Goal: Check status: Check status

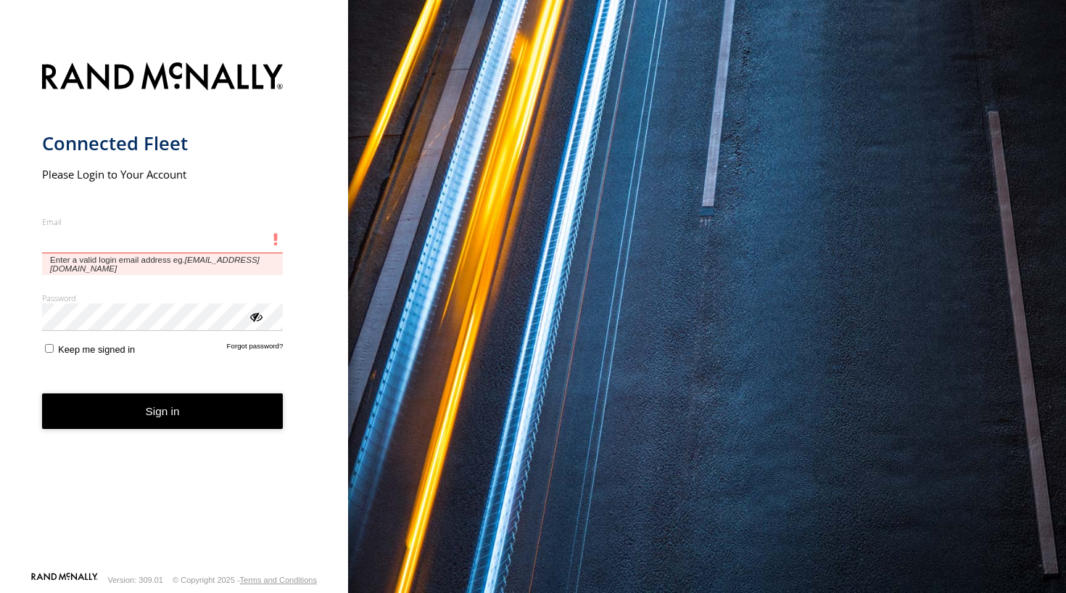
type input "**********"
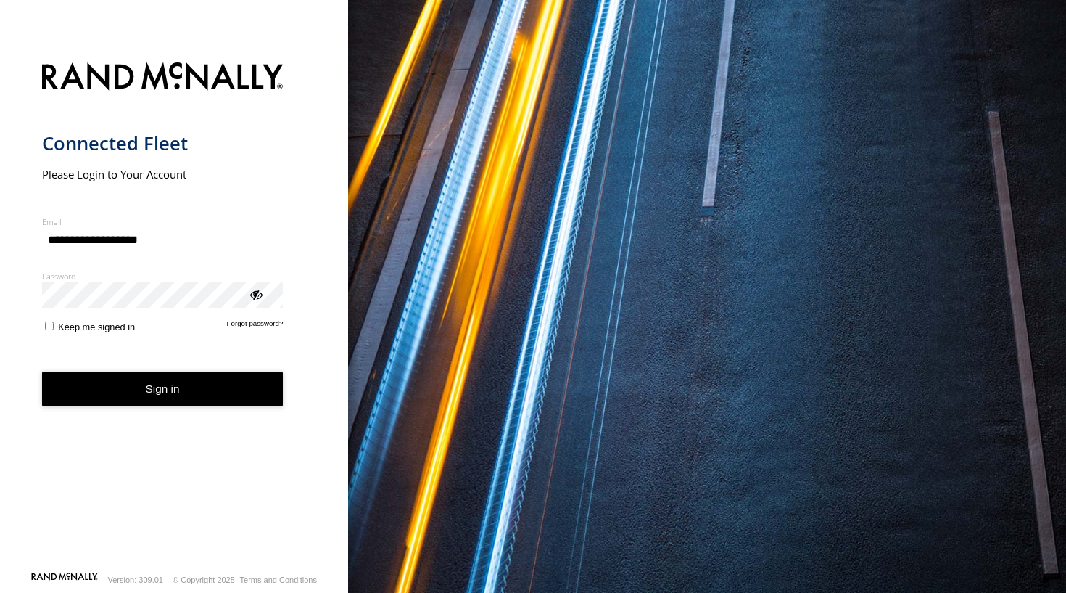
click at [187, 392] on button "Sign in" at bounding box center [163, 389] width 242 height 36
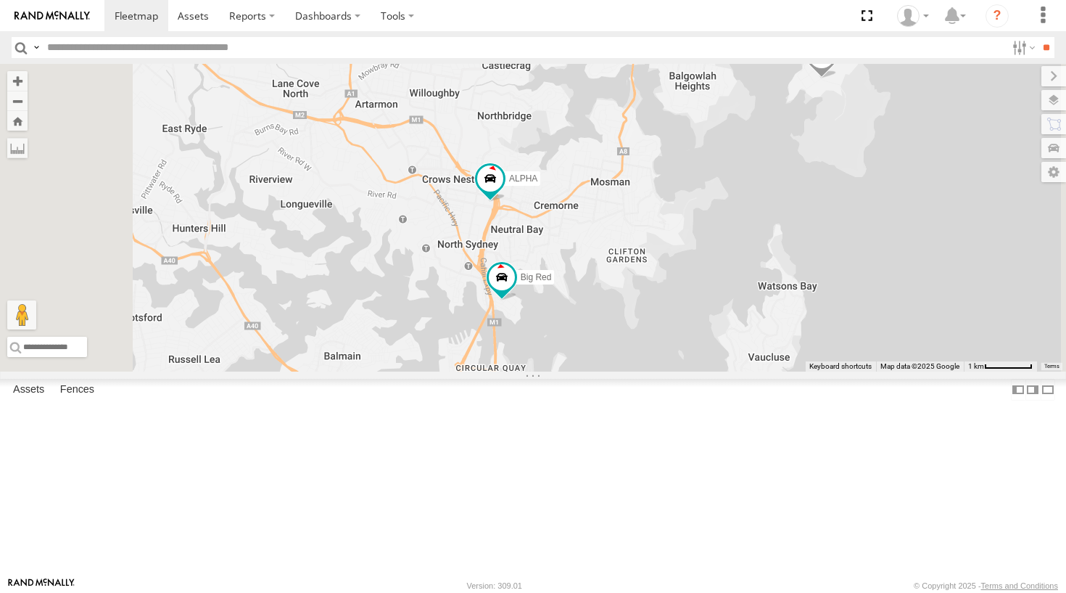
drag, startPoint x: 718, startPoint y: 311, endPoint x: 679, endPoint y: 328, distance: 42.6
click at [679, 328] on div "Hippo DELTA Ferrari Troopie ALPHA Big Red Commercial 2 2 2 The Barra 2" at bounding box center [533, 218] width 1066 height 308
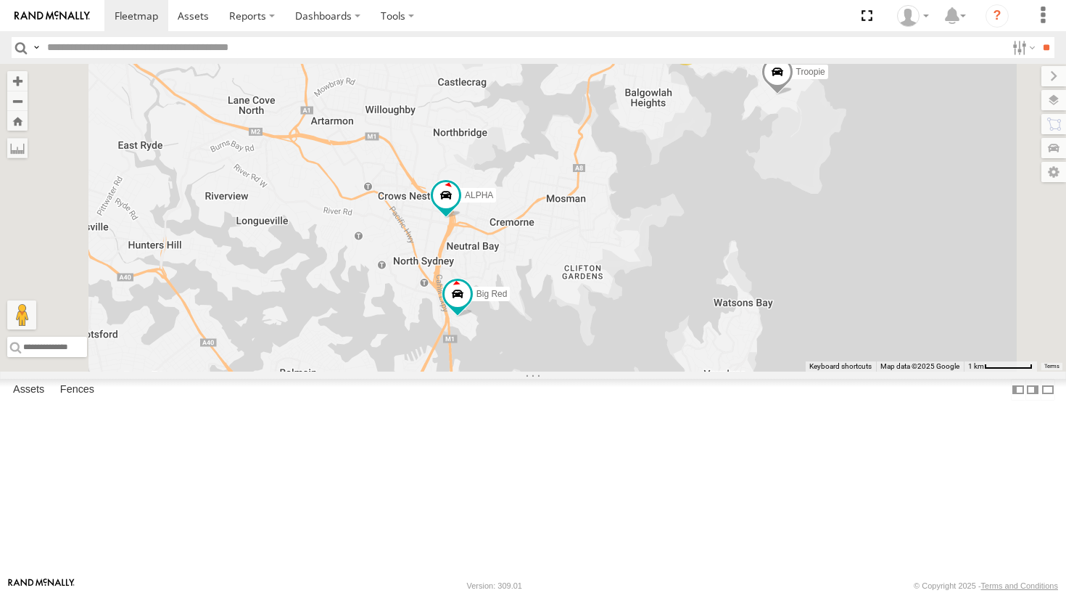
drag, startPoint x: 764, startPoint y: 273, endPoint x: 710, endPoint y: 294, distance: 57.4
click at [710, 294] on div "Hippo DELTA Ferrari Troopie ALPHA Big Red Commercial 2 2 2 The Barra 2" at bounding box center [533, 218] width 1066 height 308
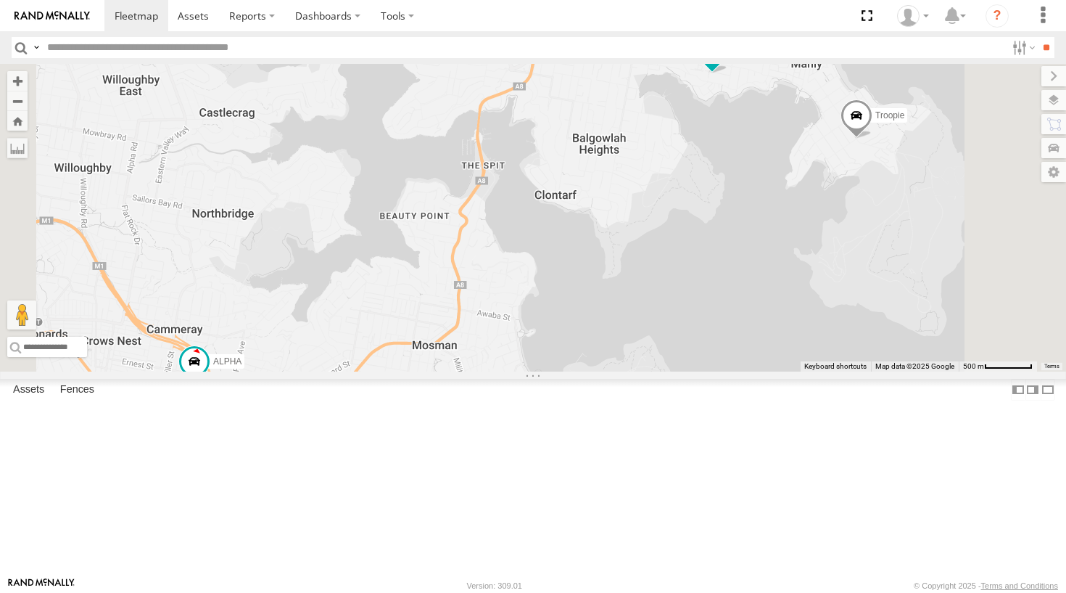
drag, startPoint x: 812, startPoint y: 170, endPoint x: 795, endPoint y: 199, distance: 34.1
click at [795, 199] on div "Hippo DELTA Ferrari Troopie ALPHA Big Red Commercial The Barra Grouch Blue The …" at bounding box center [533, 218] width 1066 height 308
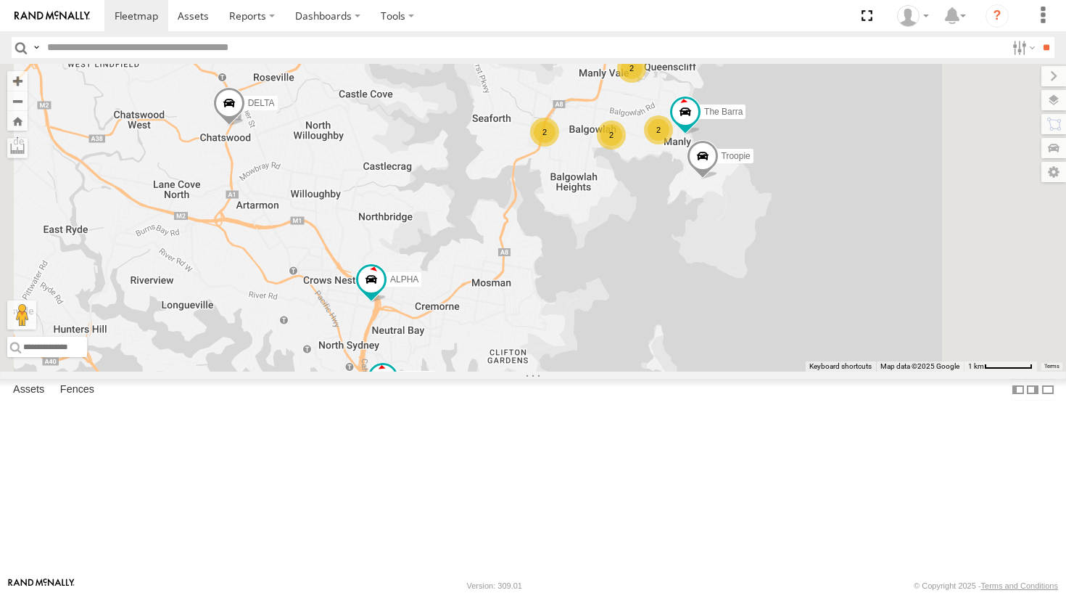
drag, startPoint x: 567, startPoint y: 323, endPoint x: 505, endPoint y: 389, distance: 90.3
click at [505, 371] on div "Hippo DELTA Ferrari Troopie ALPHA Big Red Commercial The Barra 2 2 2 2" at bounding box center [533, 218] width 1066 height 308
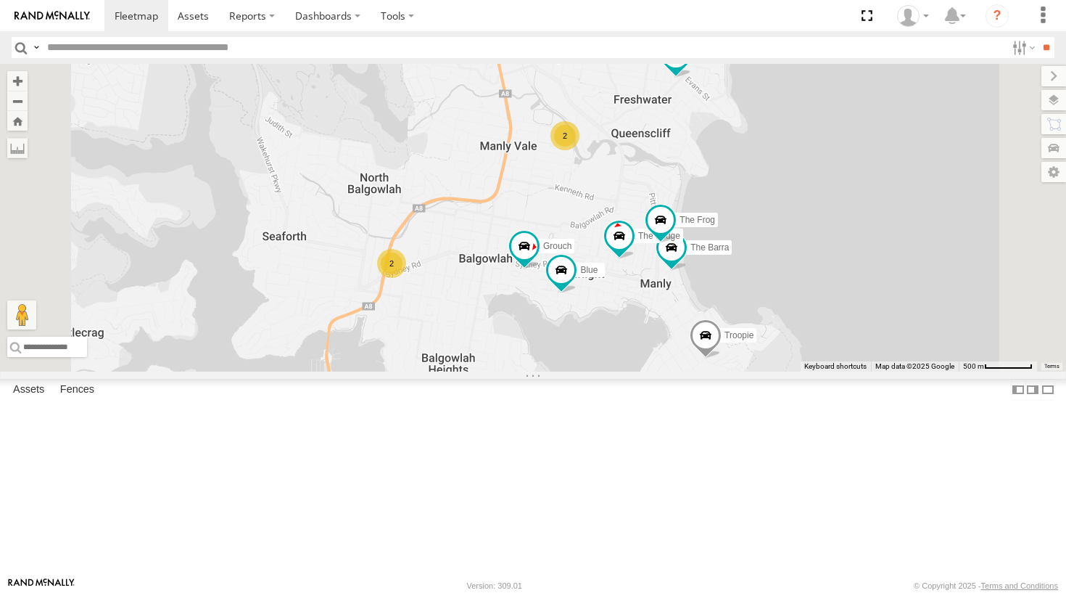
drag, startPoint x: 729, startPoint y: 273, endPoint x: 797, endPoint y: 396, distance: 140.3
click at [797, 371] on div "Hippo DELTA Ferrari Troopie ALPHA Big Red Commercial The Barra Grouch Blue 2 Th…" at bounding box center [533, 218] width 1066 height 308
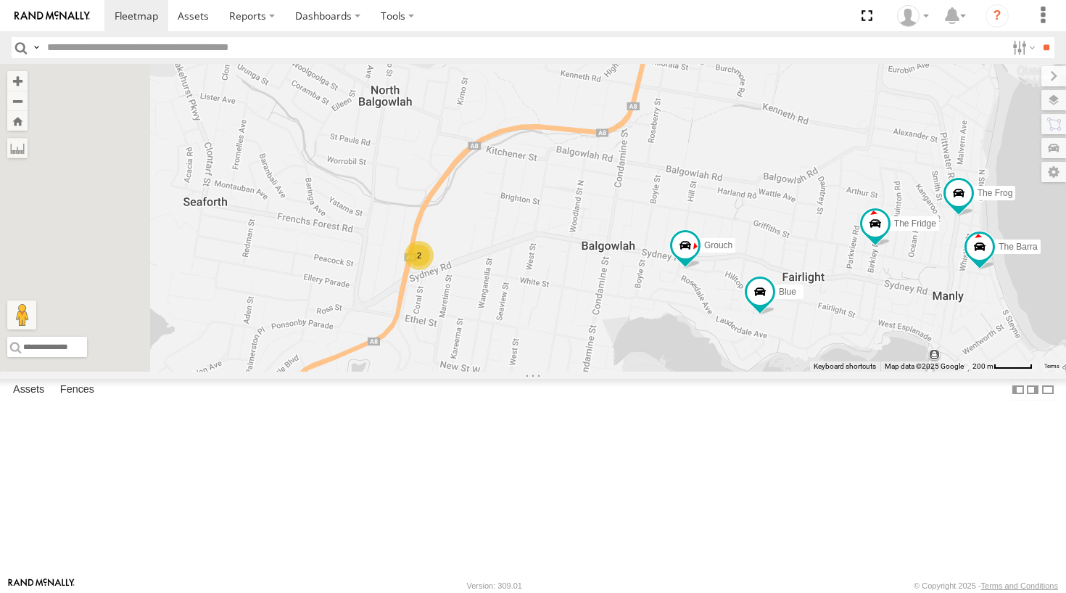
drag, startPoint x: 635, startPoint y: 396, endPoint x: 697, endPoint y: 360, distance: 72.2
click at [697, 360] on div "Hippo DELTA Ferrari Troopie ALPHA Big Red Commercial The Barra Grouch Blue The …" at bounding box center [533, 218] width 1066 height 308
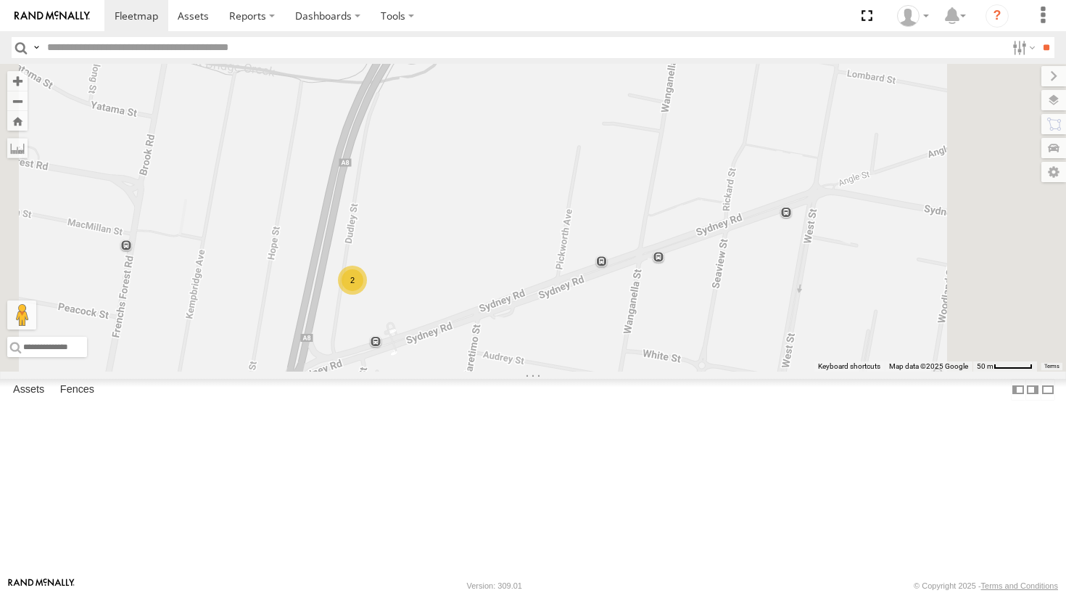
drag, startPoint x: 548, startPoint y: 374, endPoint x: 603, endPoint y: 377, distance: 55.2
click at [367, 295] on div "2" at bounding box center [352, 280] width 29 height 29
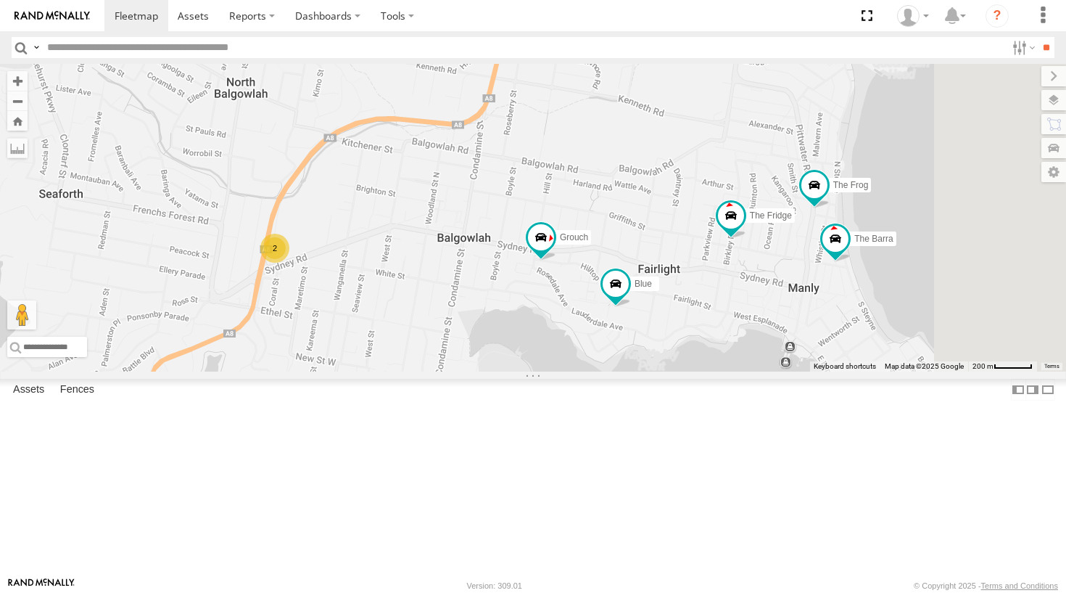
drag, startPoint x: 848, startPoint y: 286, endPoint x: 583, endPoint y: 322, distance: 268.0
click at [583, 322] on div "Hippo DELTA Ferrari Troopie ALPHA Big Red Commercial The Barra Grouch Blue The …" at bounding box center [533, 218] width 1066 height 308
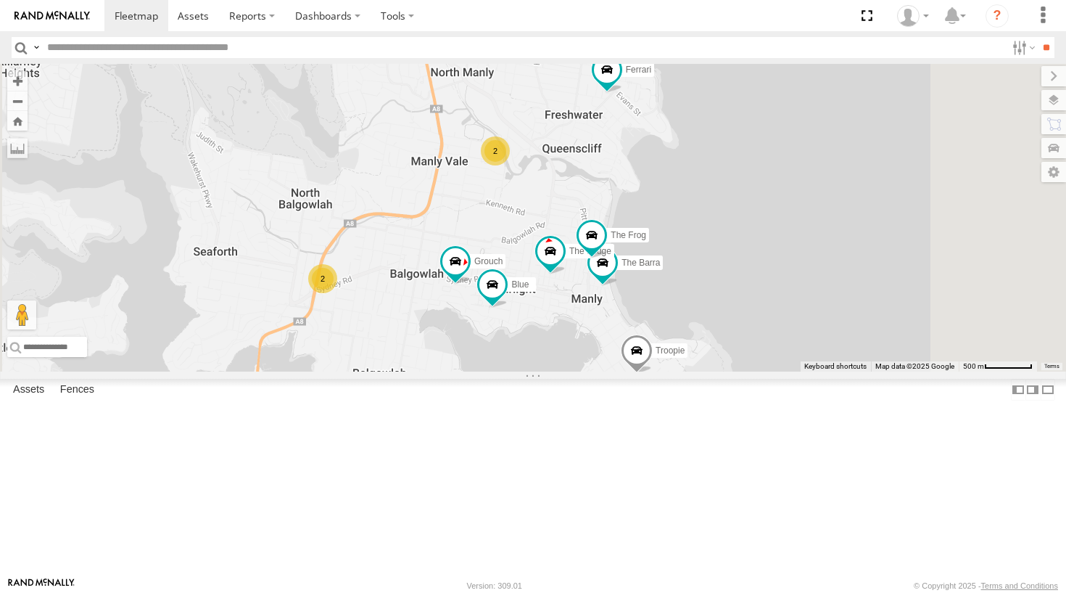
drag, startPoint x: 861, startPoint y: 243, endPoint x: 783, endPoint y: 318, distance: 107.7
click at [783, 318] on div "Hippo DELTA Ferrari Troopie ALPHA Big Red Commercial The Barra Grouch Blue The …" at bounding box center [533, 218] width 1066 height 308
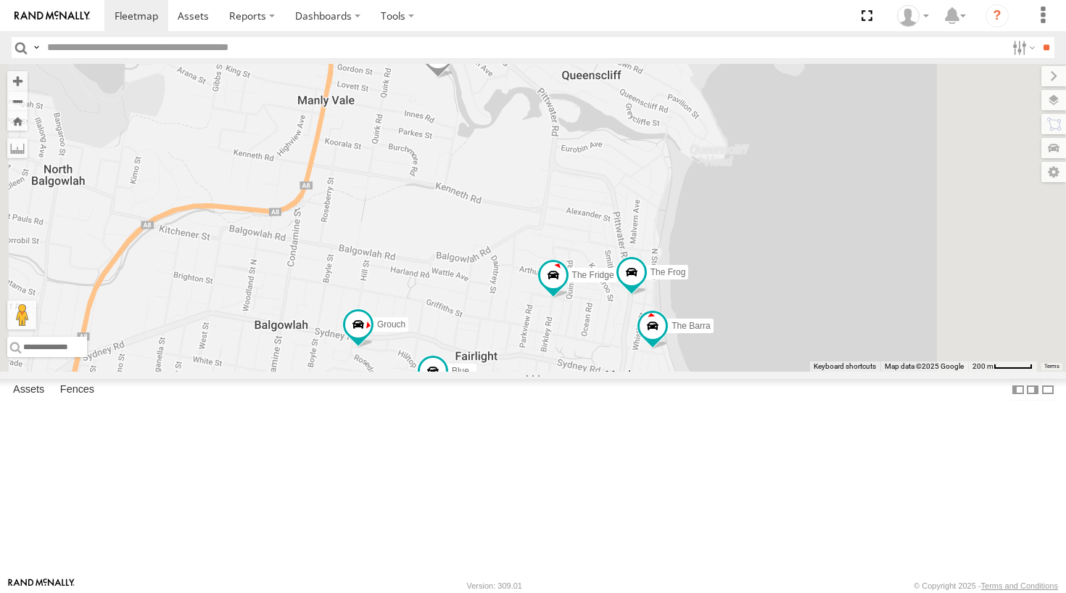
drag, startPoint x: 691, startPoint y: 292, endPoint x: 736, endPoint y: 283, distance: 46.0
click at [736, 283] on div "Hippo DELTA Ferrari Troopie ALPHA Big Red Commercial The Barra Grouch Blue The …" at bounding box center [533, 218] width 1066 height 308
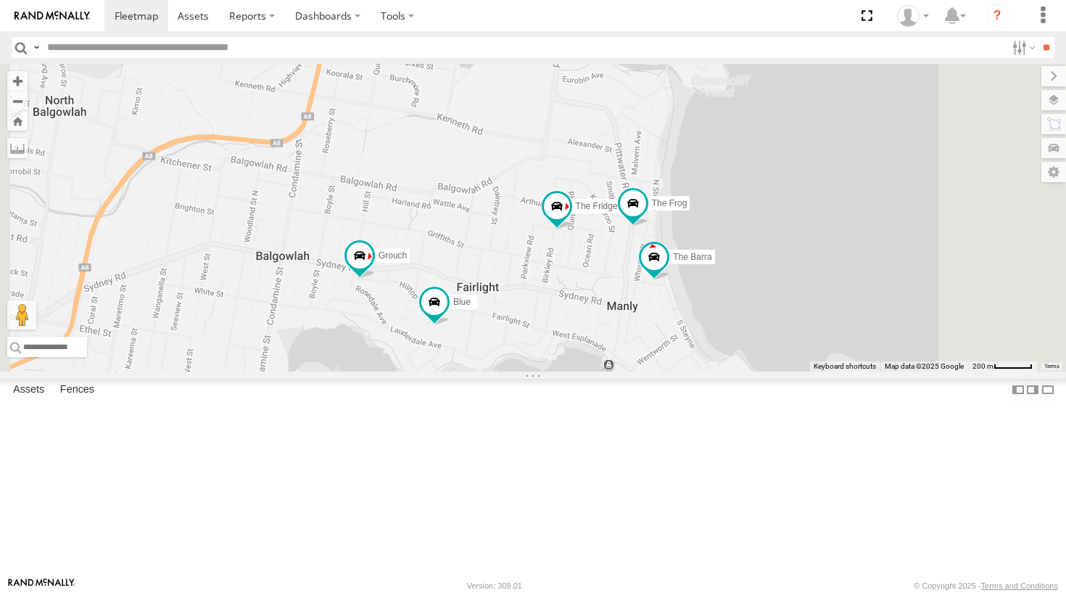
drag, startPoint x: 725, startPoint y: 260, endPoint x: 726, endPoint y: 176, distance: 84.9
click at [726, 176] on div "Hippo DELTA Ferrari Troopie ALPHA Big Red Commercial The Barra Grouch Blue The …" at bounding box center [533, 218] width 1066 height 308
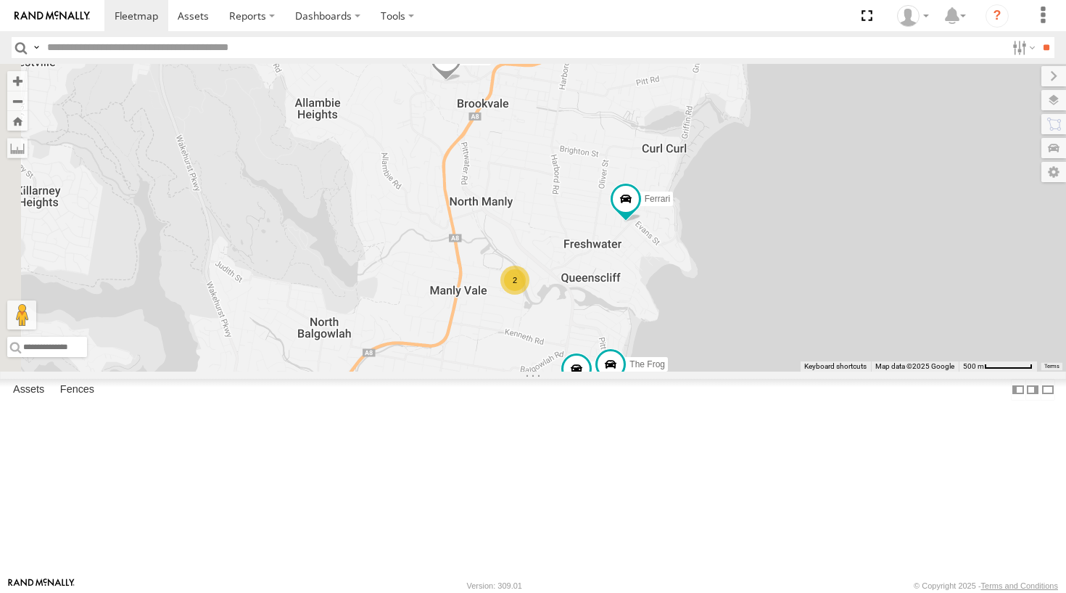
drag, startPoint x: 709, startPoint y: 271, endPoint x: 738, endPoint y: 482, distance: 212.5
click at [738, 371] on div "Hippo DELTA Ferrari Troopie ALPHA Big Red Commercial The Barra Grouch Blue The …" at bounding box center [533, 218] width 1066 height 308
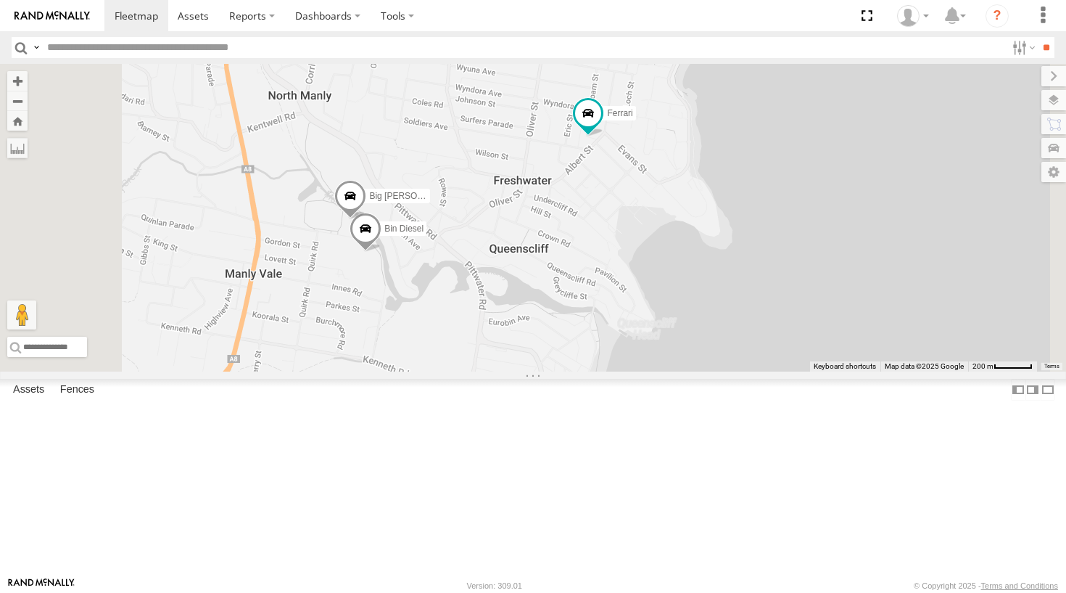
drag, startPoint x: 838, startPoint y: 333, endPoint x: 850, endPoint y: 233, distance: 100.9
click at [850, 233] on div "Hippo DELTA Ferrari Troopie ALPHA Big Red Commercial The Barra Grouch Blue The …" at bounding box center [533, 218] width 1066 height 308
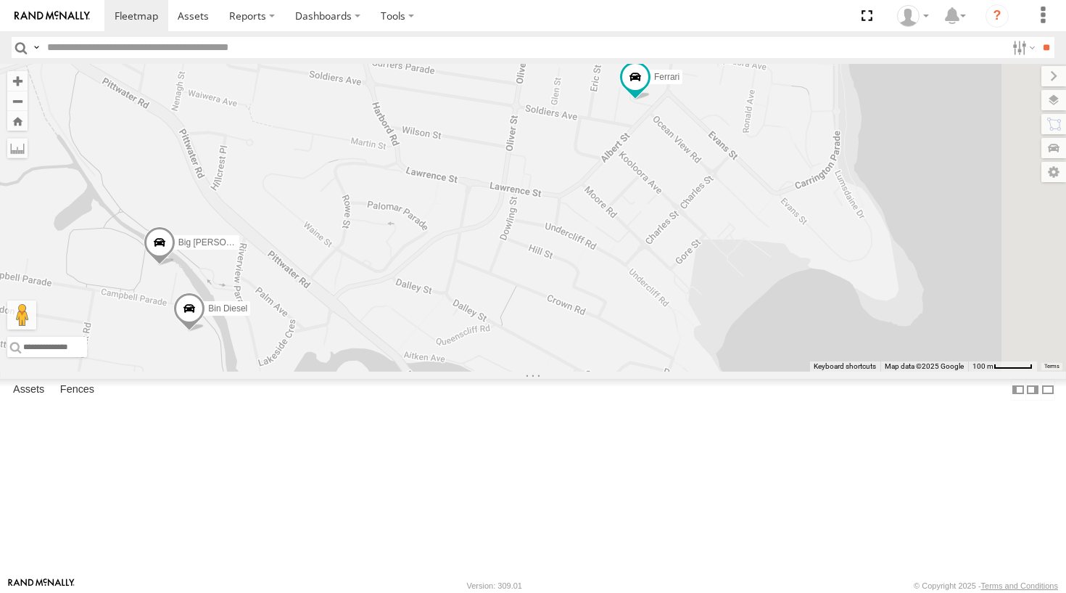
drag, startPoint x: 715, startPoint y: 278, endPoint x: 453, endPoint y: 433, distance: 303.8
click at [453, 371] on div "Hippo DELTA Ferrari Troopie ALPHA Big Red Commercial The Barra Grouch Blue The …" at bounding box center [533, 218] width 1066 height 308
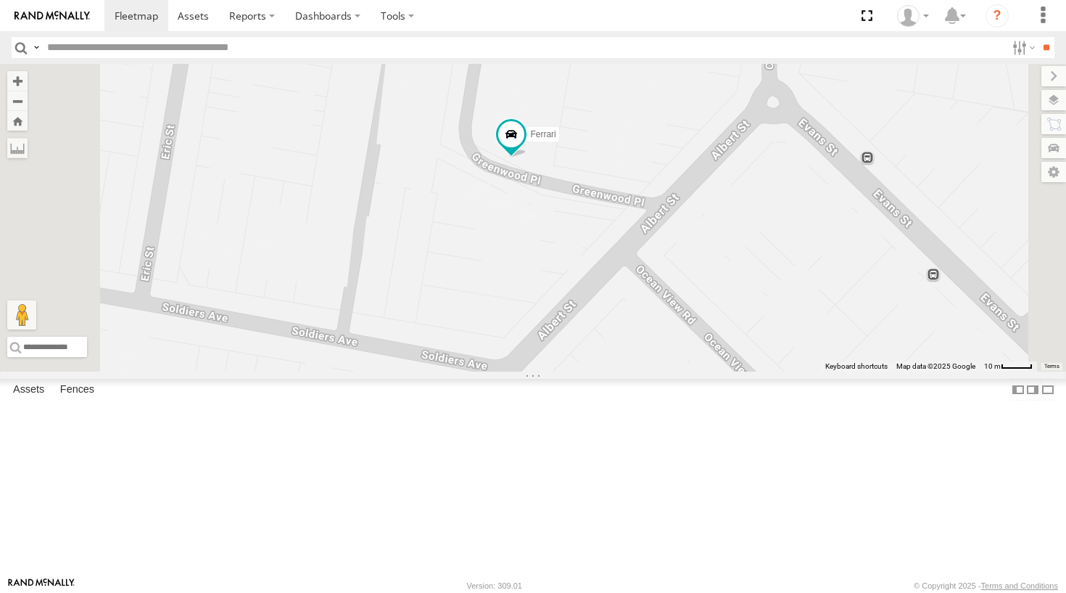
drag, startPoint x: 704, startPoint y: 316, endPoint x: 699, endPoint y: 284, distance: 33.2
click at [699, 284] on div "Hippo DELTA Ferrari Troopie ALPHA Big Red Commercial The Barra Grouch Blue The …" at bounding box center [533, 218] width 1066 height 308
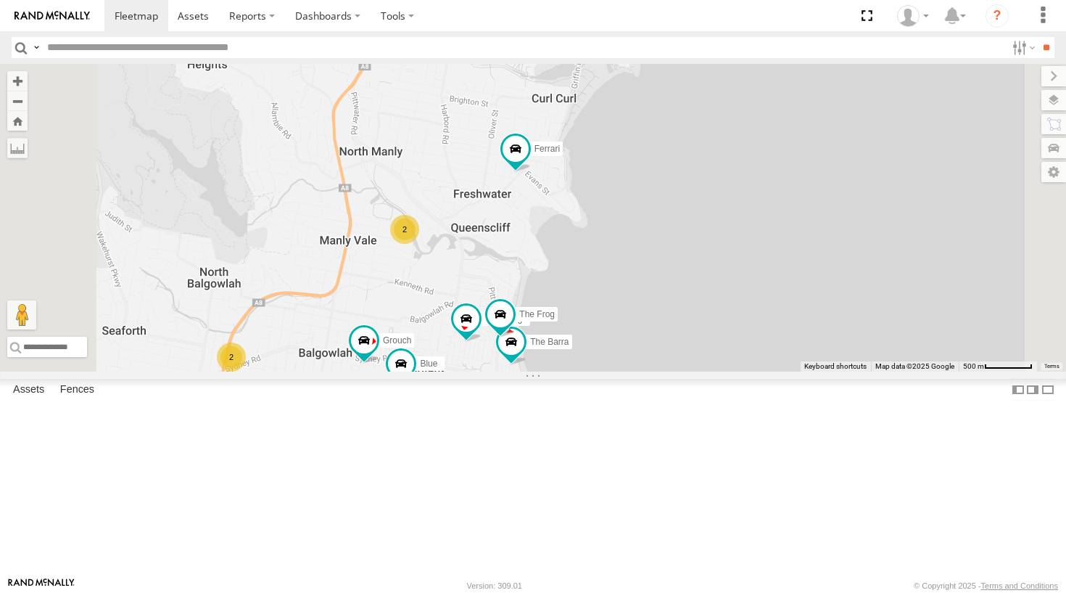
drag, startPoint x: 628, startPoint y: 258, endPoint x: 640, endPoint y: 212, distance: 47.2
click at [640, 212] on div "Hippo DELTA Ferrari Troopie ALPHA Big Red Commercial The Barra Grouch Blue The …" at bounding box center [533, 218] width 1066 height 308
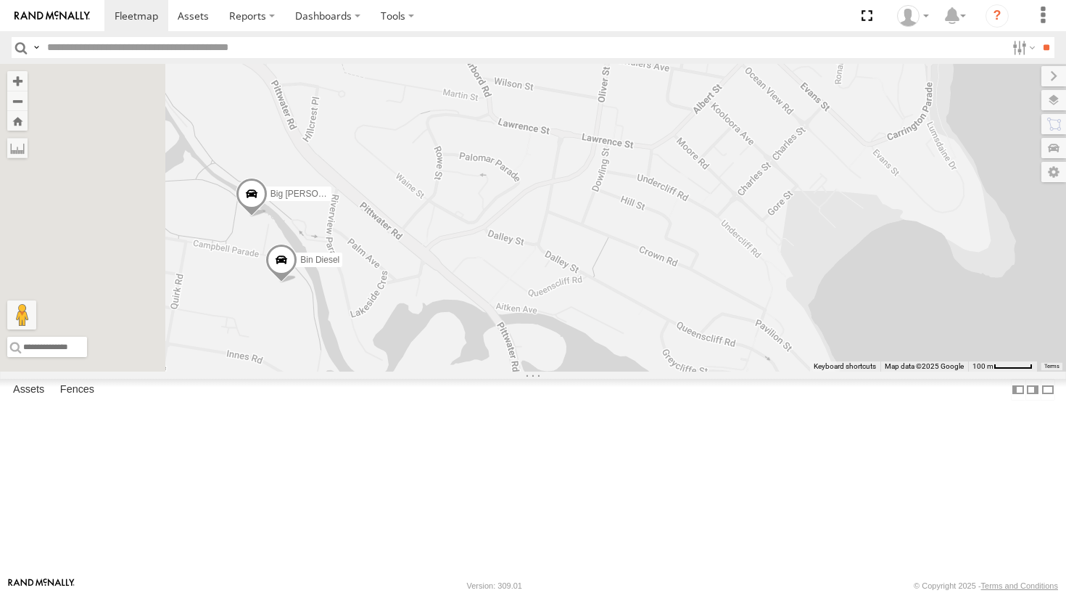
drag, startPoint x: 543, startPoint y: 300, endPoint x: 761, endPoint y: 309, distance: 217.8
click at [761, 309] on div "Hippo Ferrari Troopie The Barra ALPHA Big Red The Fridge The Frog Bin Diesel Bi…" at bounding box center [533, 218] width 1066 height 308
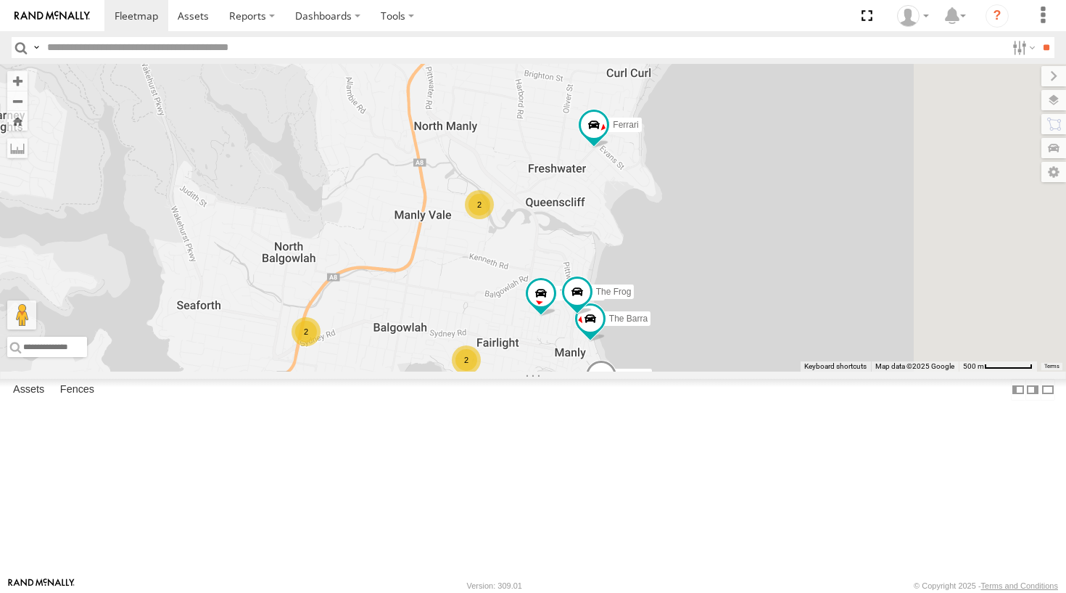
drag, startPoint x: 694, startPoint y: 377, endPoint x: 617, endPoint y: 307, distance: 104.3
click at [617, 307] on div "Hippo Ferrari Troopie The Barra ALPHA Big Red The Fridge The Frog 2 2 2" at bounding box center [533, 218] width 1066 height 308
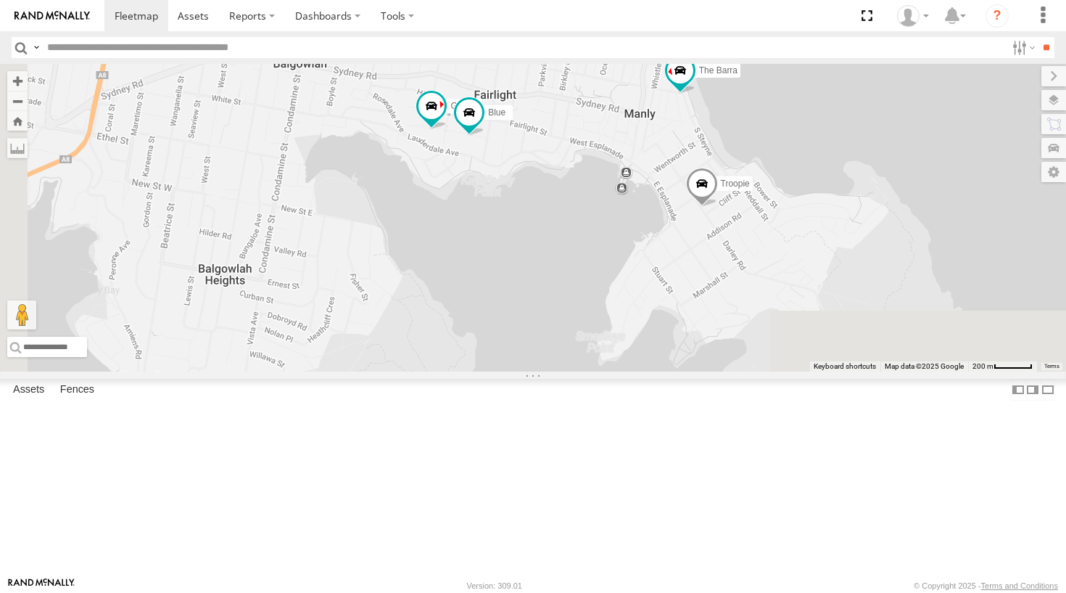
drag, startPoint x: 606, startPoint y: 421, endPoint x: 686, endPoint y: 150, distance: 282.1
click at [686, 150] on div "Hippo Ferrari Troopie The Barra ALPHA Big Red The Fridge The Frog Grouch Blue B…" at bounding box center [533, 218] width 1066 height 308
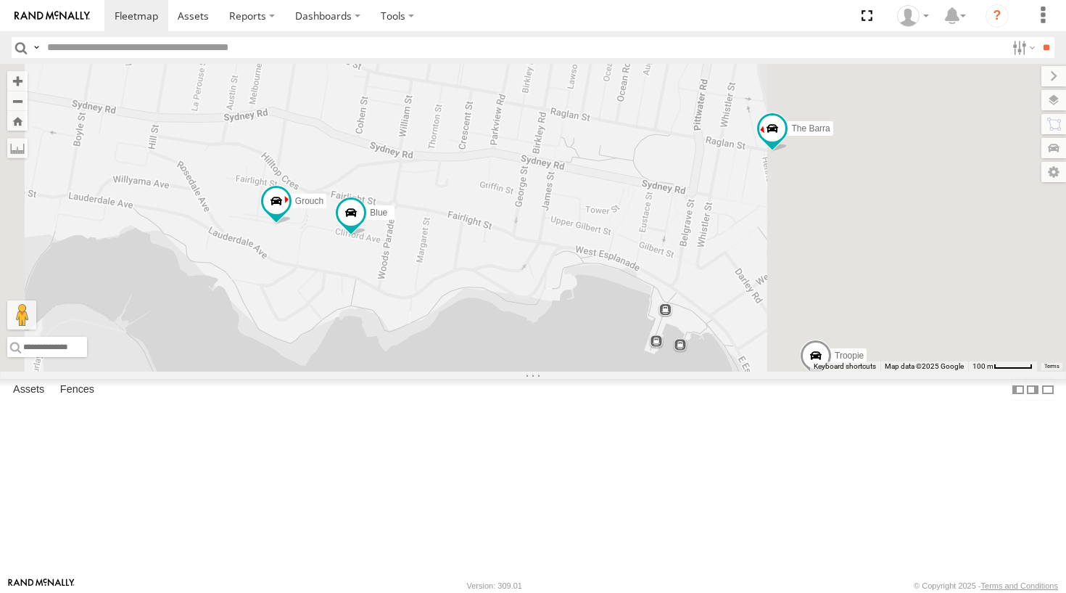
drag, startPoint x: 732, startPoint y: 217, endPoint x: 588, endPoint y: 288, distance: 160.9
click at [588, 288] on div "Hippo Ferrari Troopie The Barra ALPHA Big Red The Fridge The Frog Grouch Blue B…" at bounding box center [533, 218] width 1066 height 308
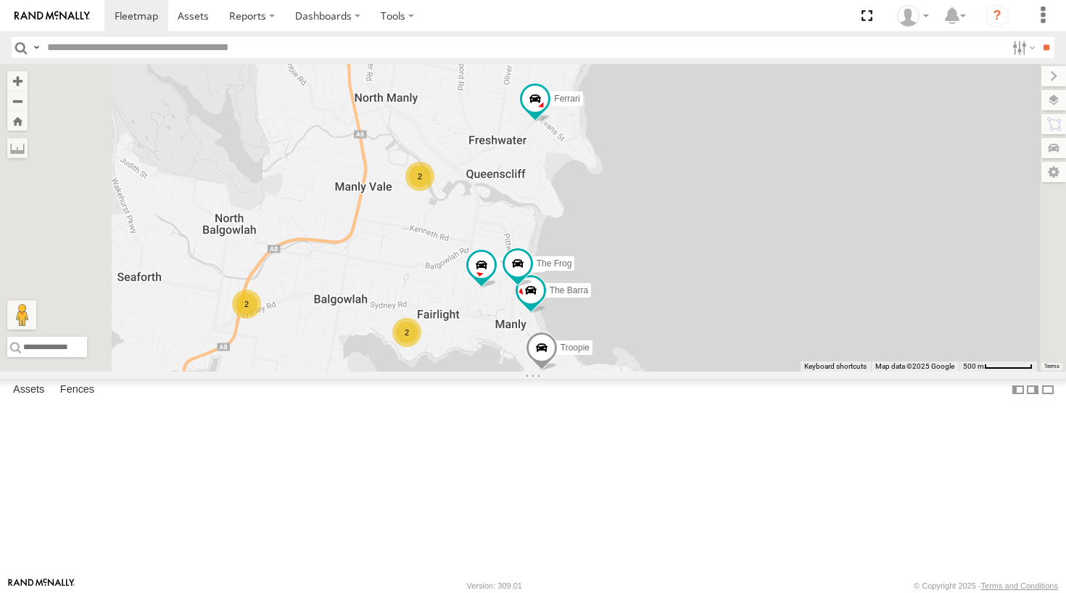
drag, startPoint x: 678, startPoint y: 256, endPoint x: 618, endPoint y: 387, distance: 144.2
click at [618, 371] on div "Hippo Ferrari Troopie The Barra ALPHA Big Red The Fridge The Frog 2 2 2" at bounding box center [533, 218] width 1066 height 308
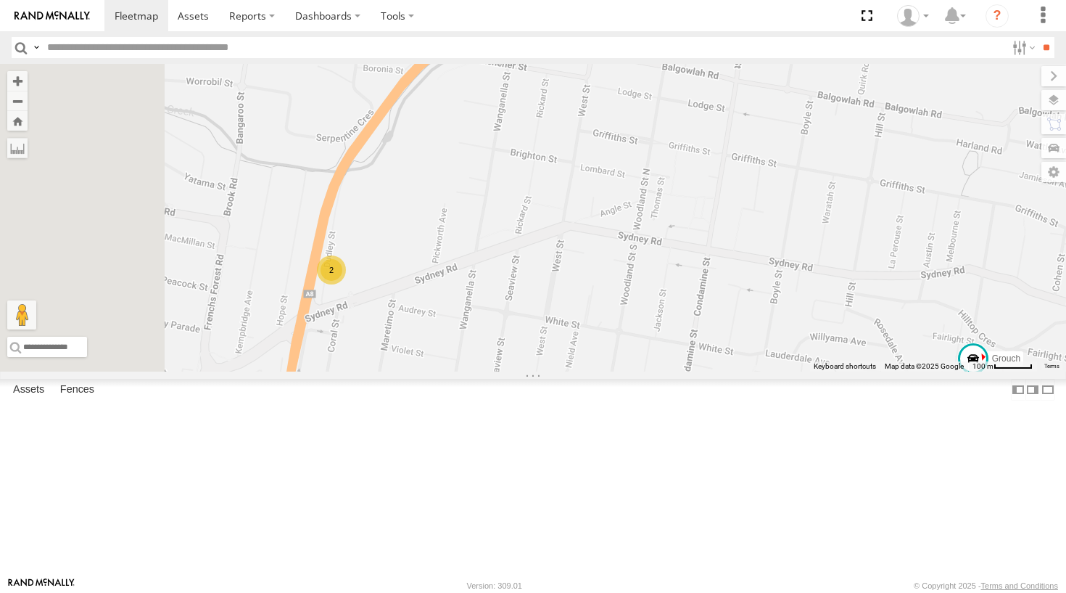
drag, startPoint x: 481, startPoint y: 379, endPoint x: 560, endPoint y: 363, distance: 80.8
click at [560, 363] on div "Hippo Ferrari Troopie The Barra ALPHA Big Red The Fridge The Frog Grouch 2" at bounding box center [533, 218] width 1066 height 308
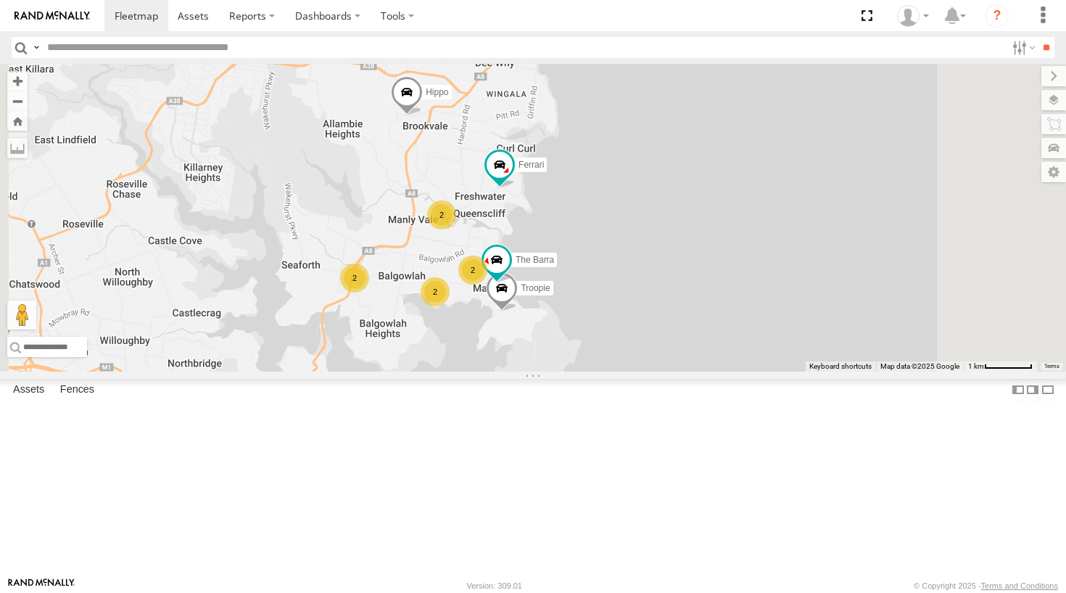
drag, startPoint x: 702, startPoint y: 287, endPoint x: 688, endPoint y: 327, distance: 42.2
click at [688, 327] on div "Hippo Ferrari Troopie The Barra ALPHA Big Red 2 2 2 2" at bounding box center [533, 218] width 1066 height 308
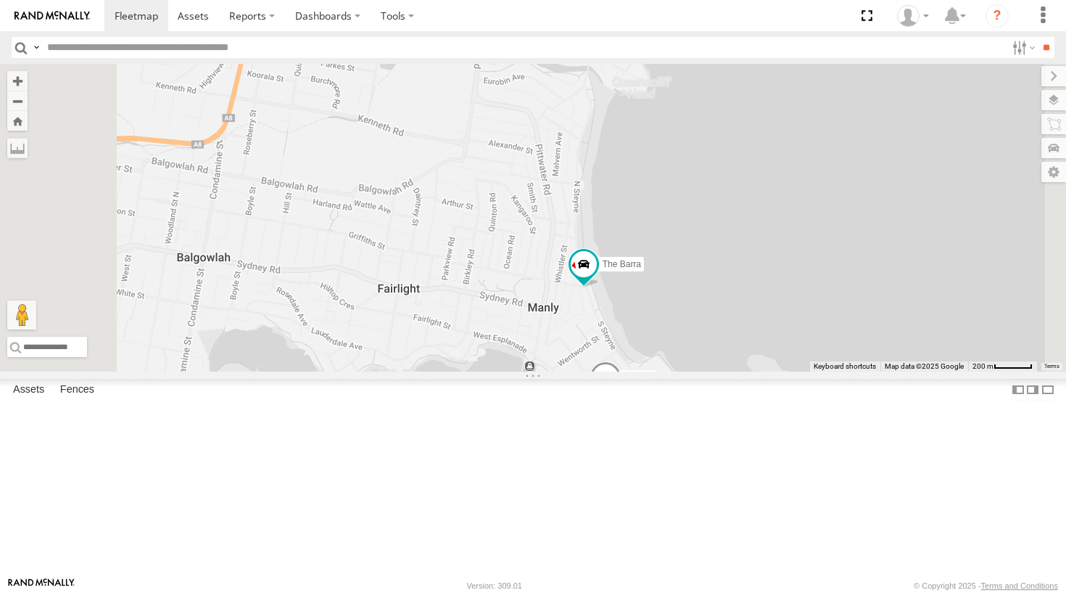
drag, startPoint x: 645, startPoint y: 415, endPoint x: 668, endPoint y: 128, distance: 288.2
click at [668, 128] on div "Hippo Ferrari Troopie The Barra ALPHA Big Red Bin Diesel Big Bertha" at bounding box center [533, 218] width 1066 height 308
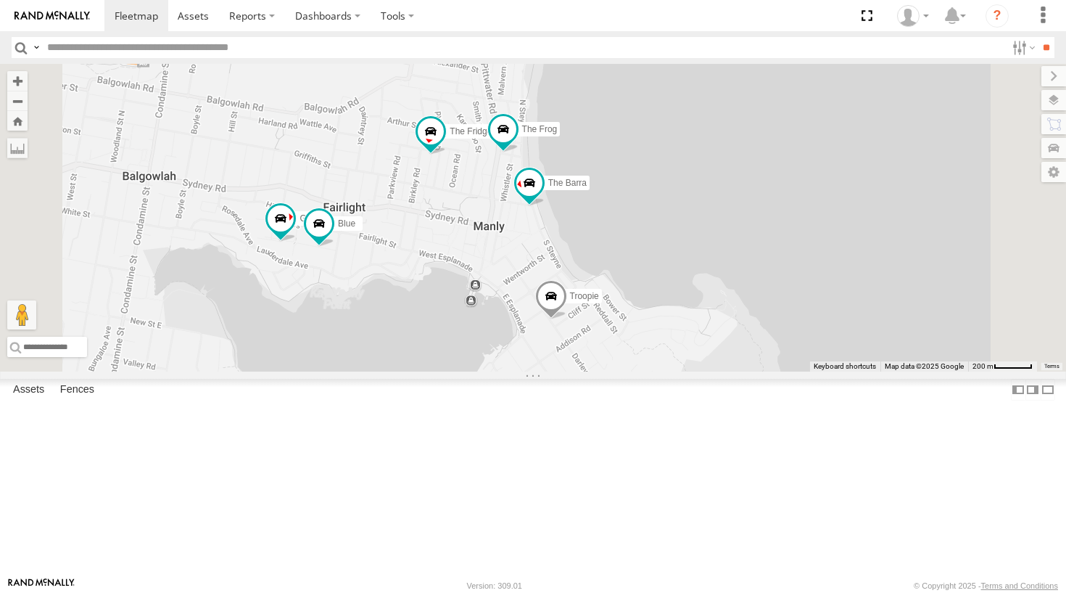
drag, startPoint x: 677, startPoint y: 382, endPoint x: 622, endPoint y: 300, distance: 97.8
click at [622, 300] on div "Hippo Ferrari Troopie The Barra ALPHA Big Red Bin Diesel Big Bertha Grouch Blue…" at bounding box center [533, 218] width 1066 height 308
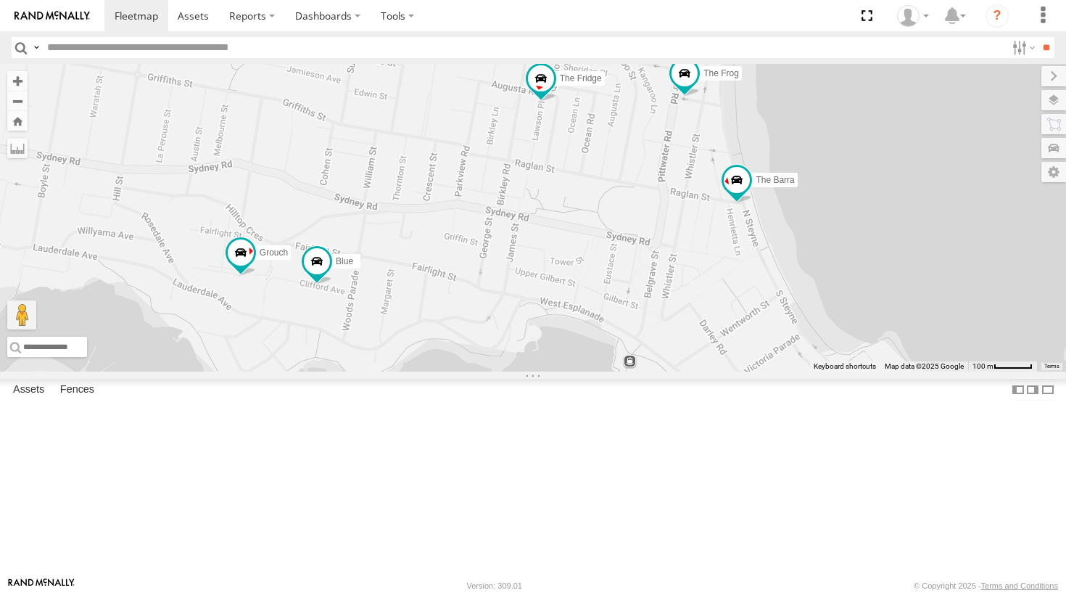
drag, startPoint x: 560, startPoint y: 346, endPoint x: 635, endPoint y: 357, distance: 75.5
click at [635, 357] on div "Hippo Ferrari Troopie The Barra ALPHA Big Red Bin Diesel Big Bertha Grouch Blue…" at bounding box center [533, 218] width 1066 height 308
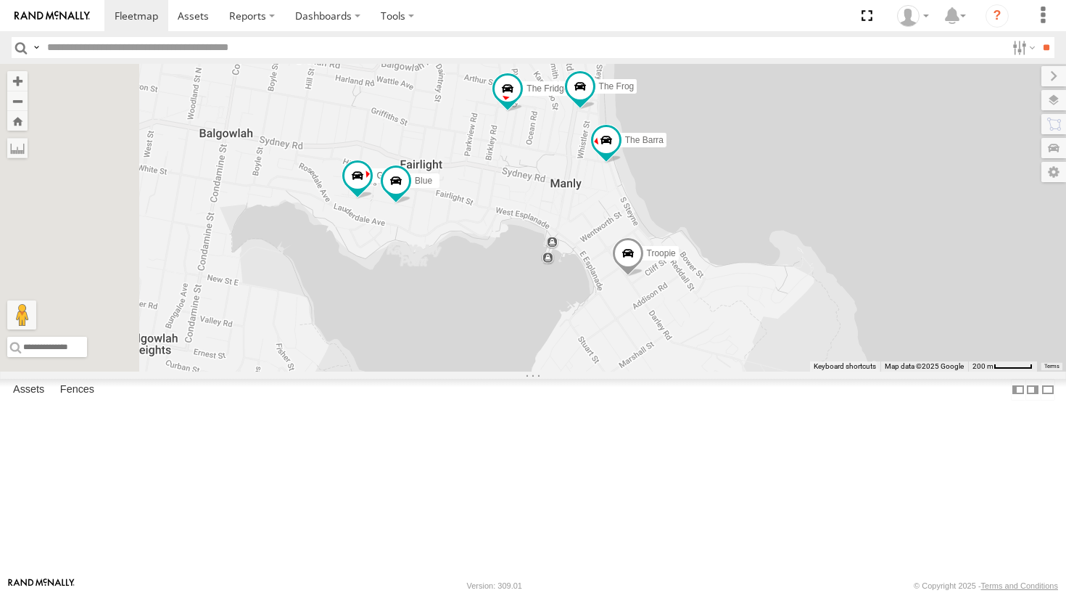
drag, startPoint x: 716, startPoint y: 298, endPoint x: 680, endPoint y: 242, distance: 66.6
click at [680, 242] on div "Hippo Ferrari Troopie The Barra ALPHA Big Red The Fridge The Frog Grouch Blue" at bounding box center [533, 218] width 1066 height 308
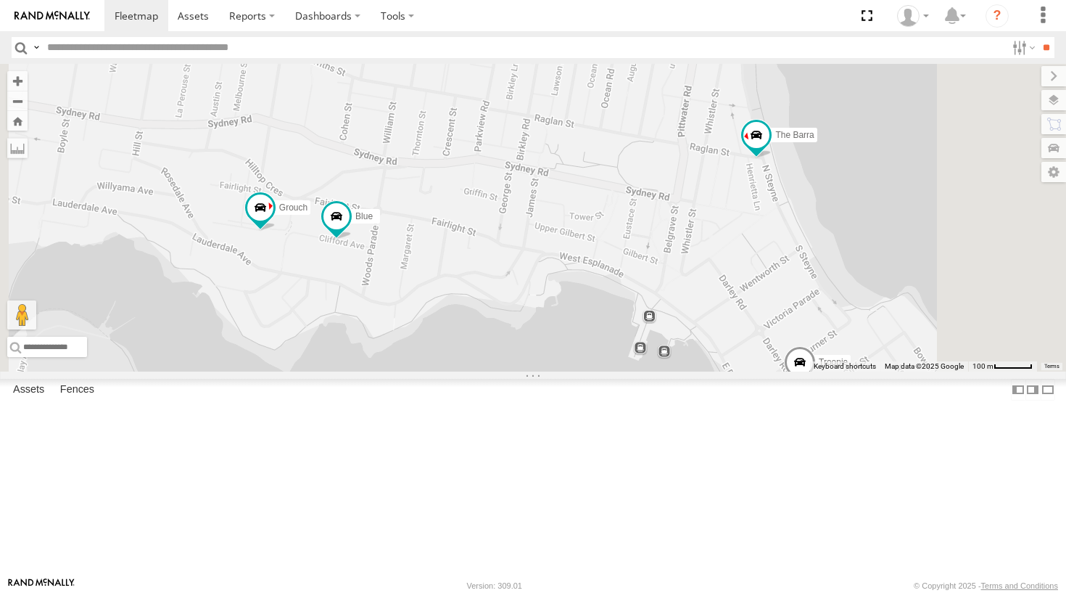
drag, startPoint x: 654, startPoint y: 278, endPoint x: 638, endPoint y: 221, distance: 59.0
click at [638, 221] on div "Hippo Ferrari Troopie The Barra ALPHA Big Red The Fridge The Frog Grouch Blue" at bounding box center [533, 218] width 1066 height 308
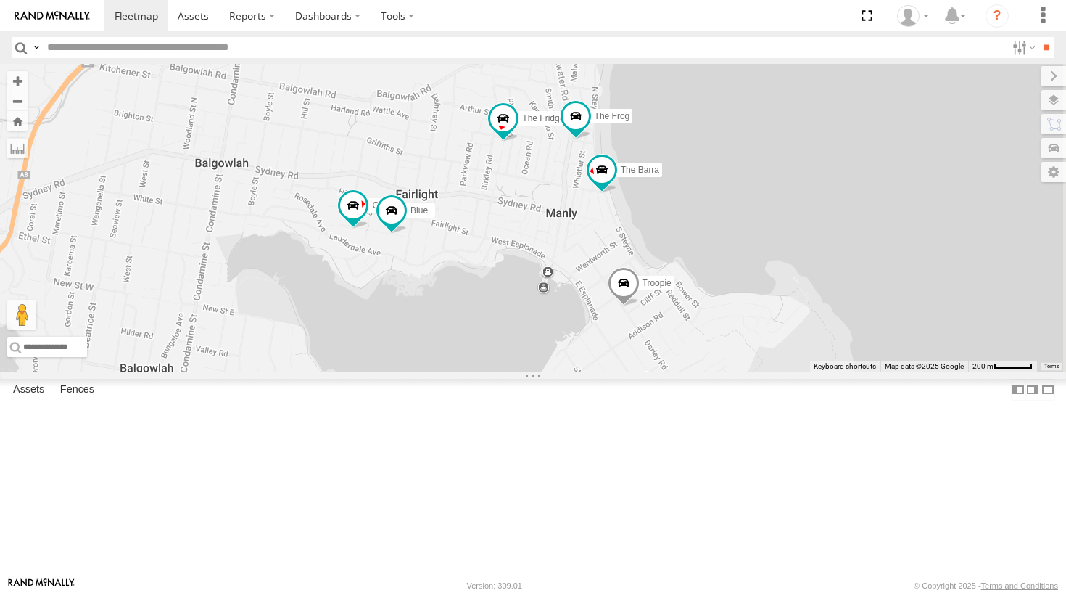
drag, startPoint x: 746, startPoint y: 274, endPoint x: 688, endPoint y: 321, distance: 73.8
click at [688, 321] on div "Hippo Ferrari Troopie The Barra ALPHA Big Red The Fridge The Frog Grouch Blue" at bounding box center [533, 218] width 1066 height 308
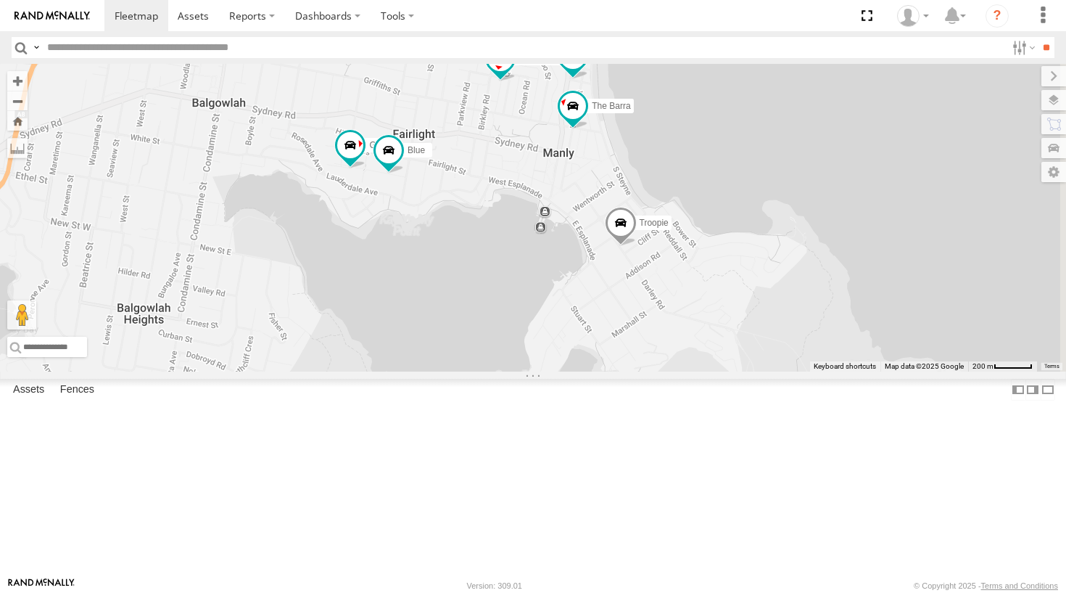
drag, startPoint x: 688, startPoint y: 321, endPoint x: 684, endPoint y: 260, distance: 60.4
click at [684, 260] on div "Hippo Ferrari Troopie The Barra ALPHA Big Red The Fridge The Frog Grouch Blue" at bounding box center [533, 218] width 1066 height 308
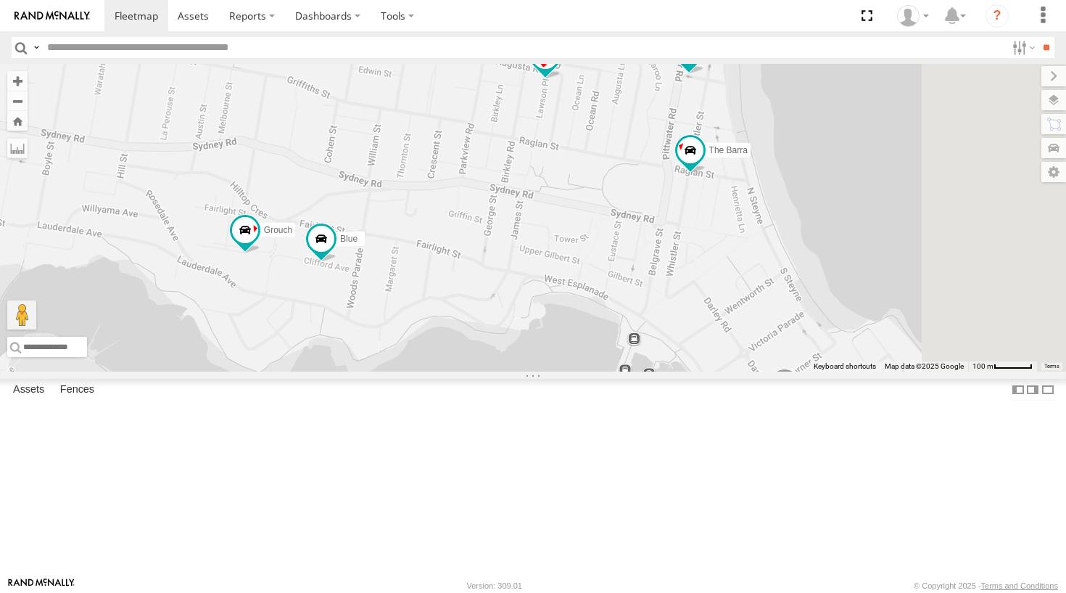
drag, startPoint x: 687, startPoint y: 256, endPoint x: 672, endPoint y: 316, distance: 61.2
click at [672, 316] on div "Hippo Ferrari Troopie The Barra ALPHA Big Red The Fridge The Frog Grouch Blue" at bounding box center [533, 218] width 1066 height 308
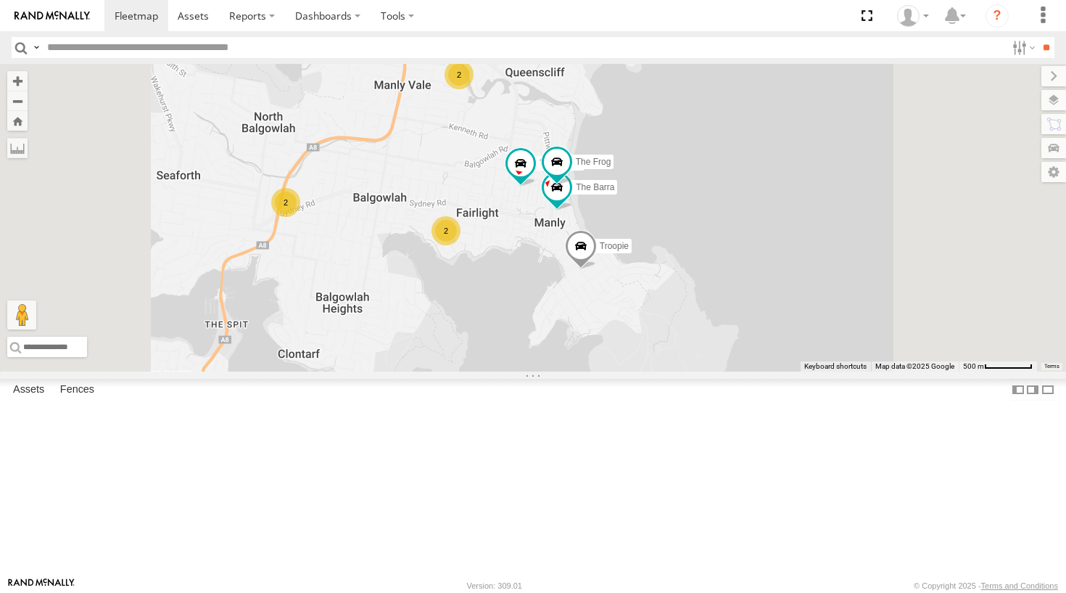
drag, startPoint x: 729, startPoint y: 268, endPoint x: 701, endPoint y: 312, distance: 51.9
click at [701, 312] on div "Hippo Ferrari Troopie The Barra ALPHA Big Red The Fridge The Frog 2 2 2" at bounding box center [533, 218] width 1066 height 308
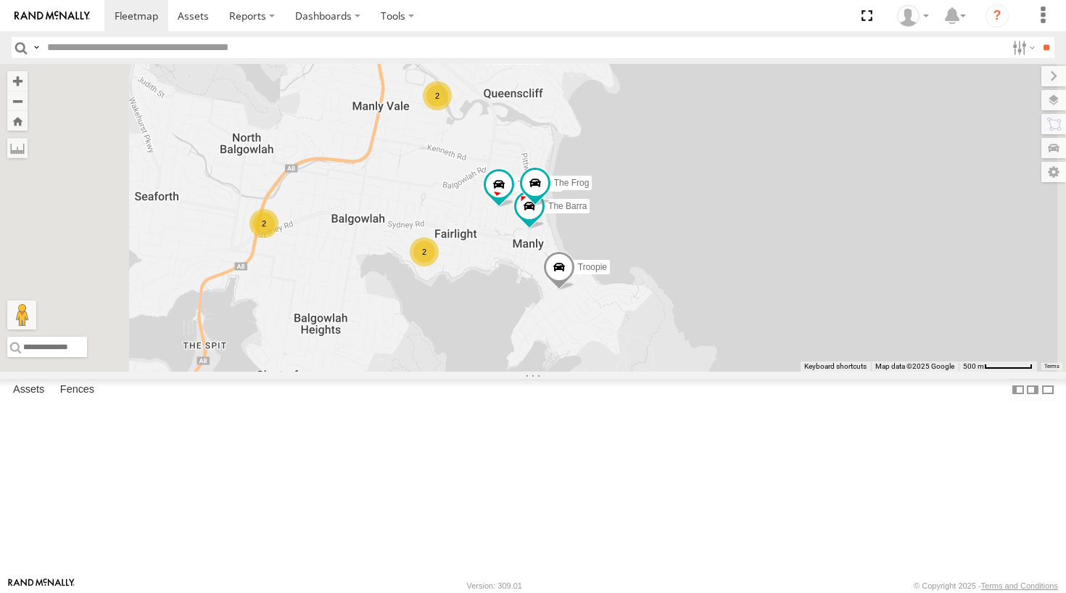
drag, startPoint x: 701, startPoint y: 312, endPoint x: 683, endPoint y: 332, distance: 26.7
click at [680, 332] on div "Hippo Ferrari Troopie The Barra ALPHA Big Red The Fridge The Frog 2 2 2" at bounding box center [533, 218] width 1066 height 308
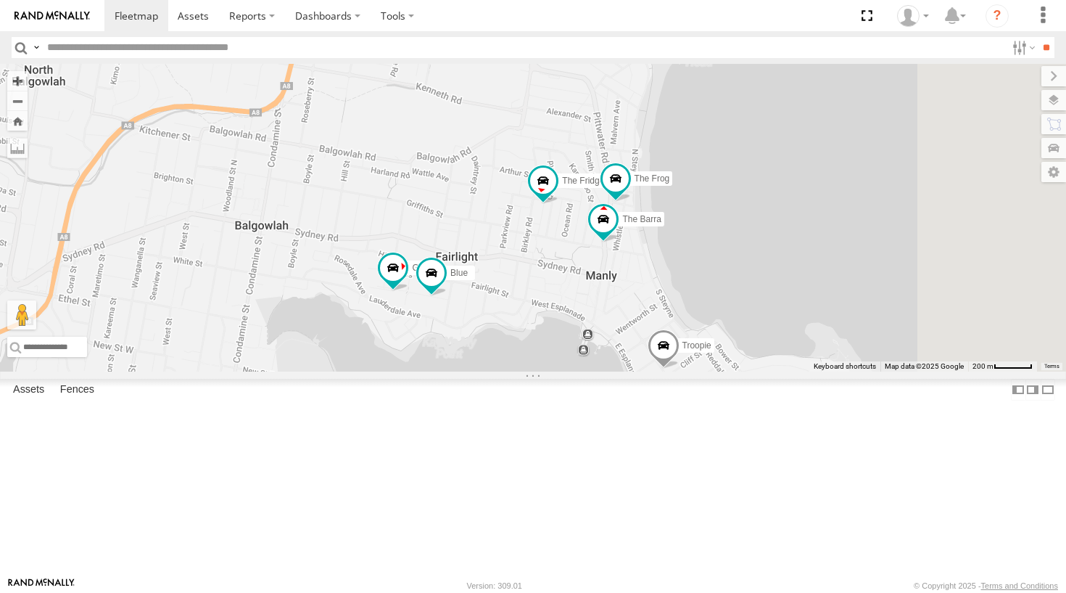
drag, startPoint x: 670, startPoint y: 342, endPoint x: 703, endPoint y: 371, distance: 43.7
click at [703, 371] on div "Hippo Ferrari Troopie The Barra ALPHA Big Red The Fridge The Frog Grouch Blue B…" at bounding box center [533, 218] width 1066 height 308
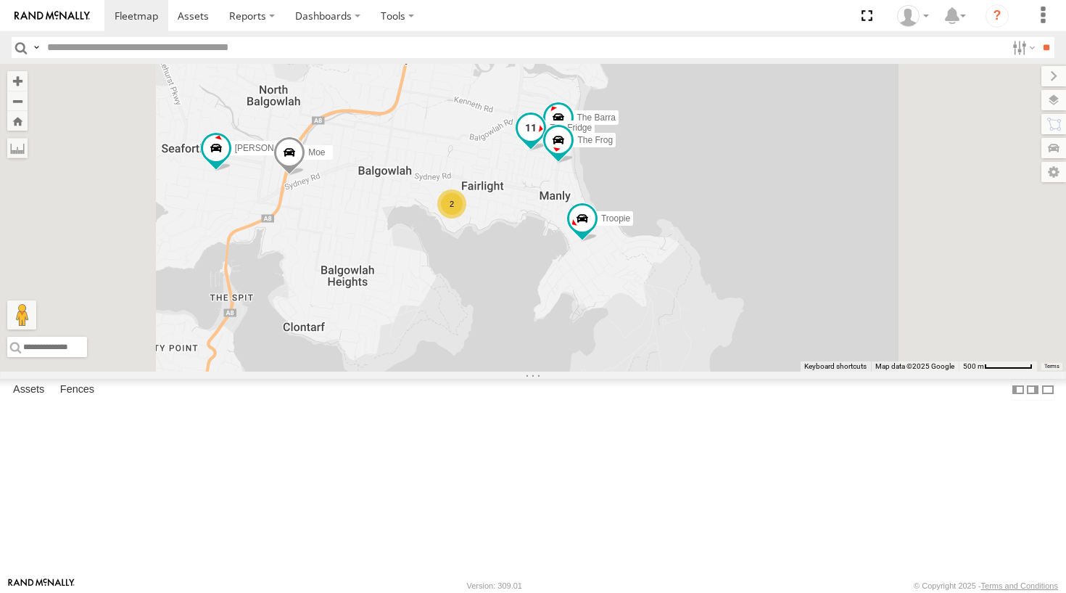
drag, startPoint x: 758, startPoint y: 200, endPoint x: 757, endPoint y: 255, distance: 54.4
click at [595, 136] on label "The Fridge" at bounding box center [566, 128] width 57 height 15
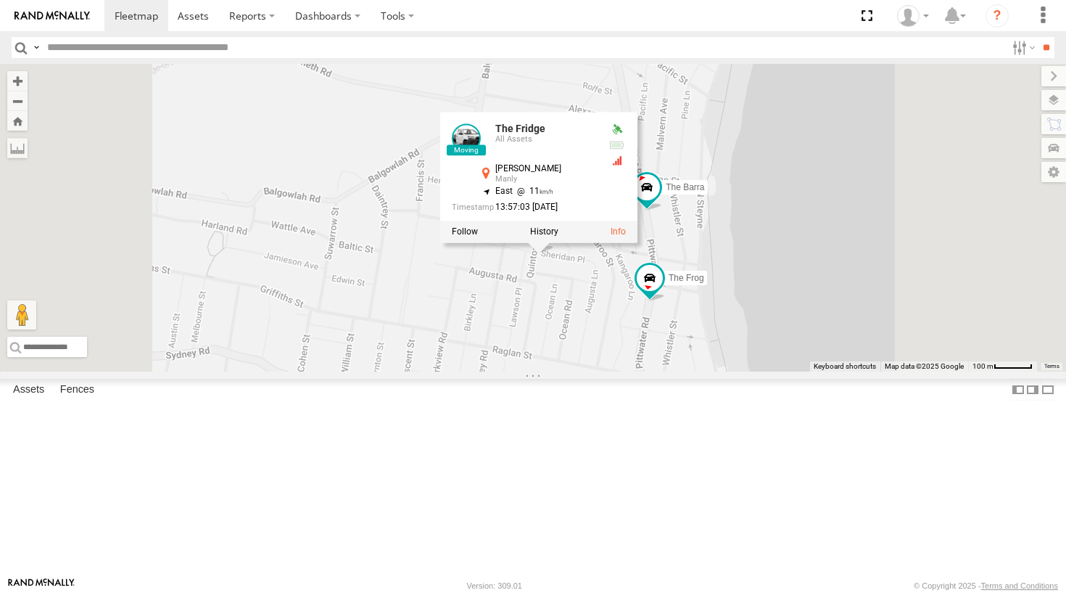
click at [794, 371] on div "Hippo DELTA Ferrari The Barra ALPHA Big Red Commercial Troopie The Fridge The F…" at bounding box center [533, 218] width 1066 height 308
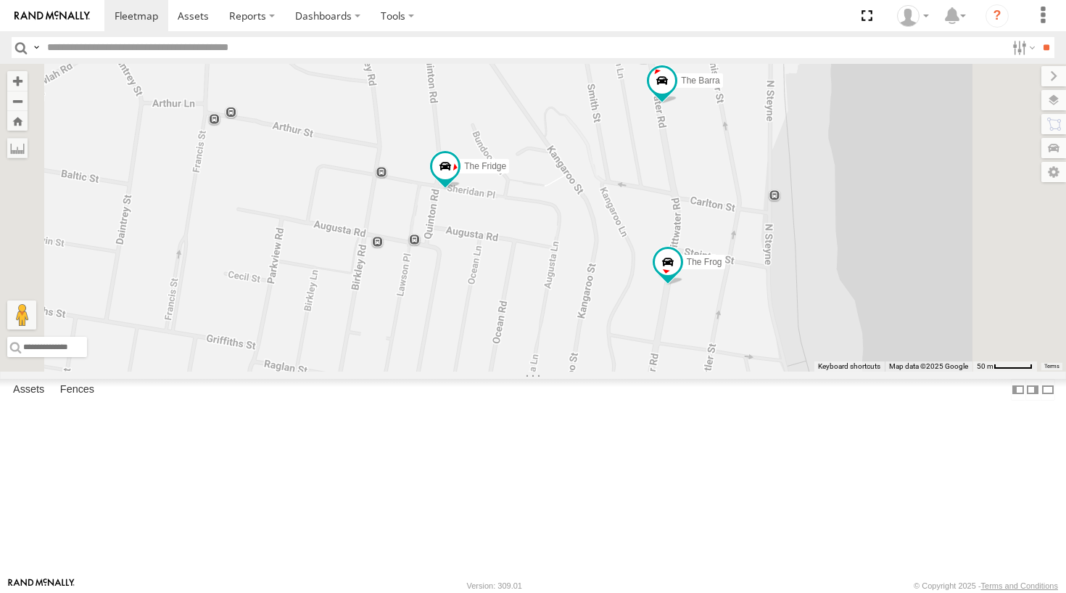
drag, startPoint x: 801, startPoint y: 418, endPoint x: 779, endPoint y: 358, distance: 63.3
click at [779, 358] on div "Hippo DELTA Ferrari The Barra ALPHA Big Red Commercial Troopie The Fridge The F…" at bounding box center [533, 218] width 1066 height 308
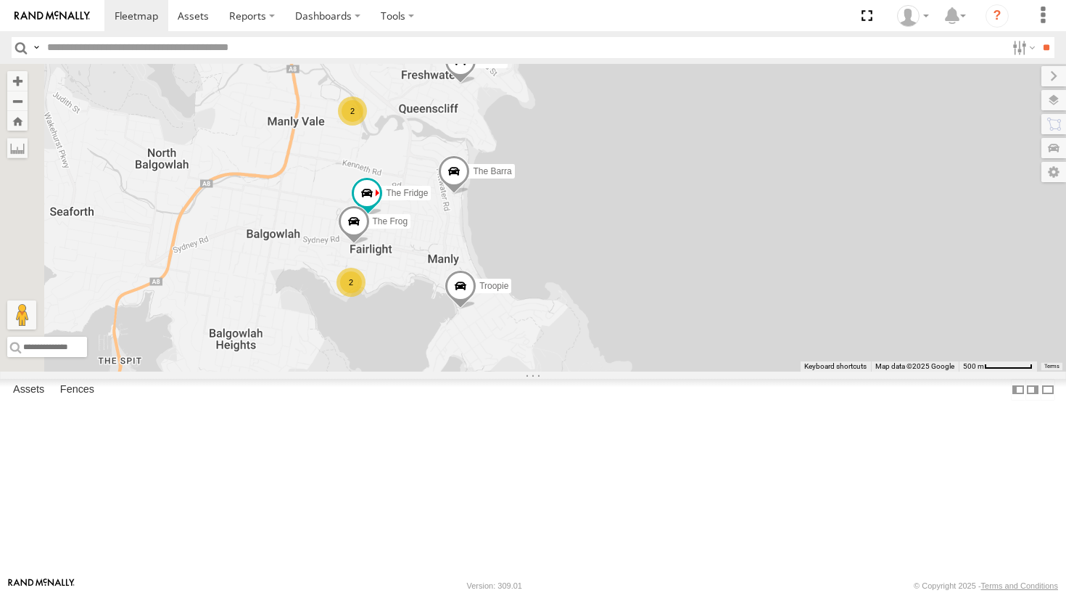
drag, startPoint x: 477, startPoint y: 255, endPoint x: 591, endPoint y: 353, distance: 150.3
click at [591, 353] on div "The Barra 2 Ferrari Troopie 2 The Fridge The Frog" at bounding box center [533, 218] width 1066 height 308
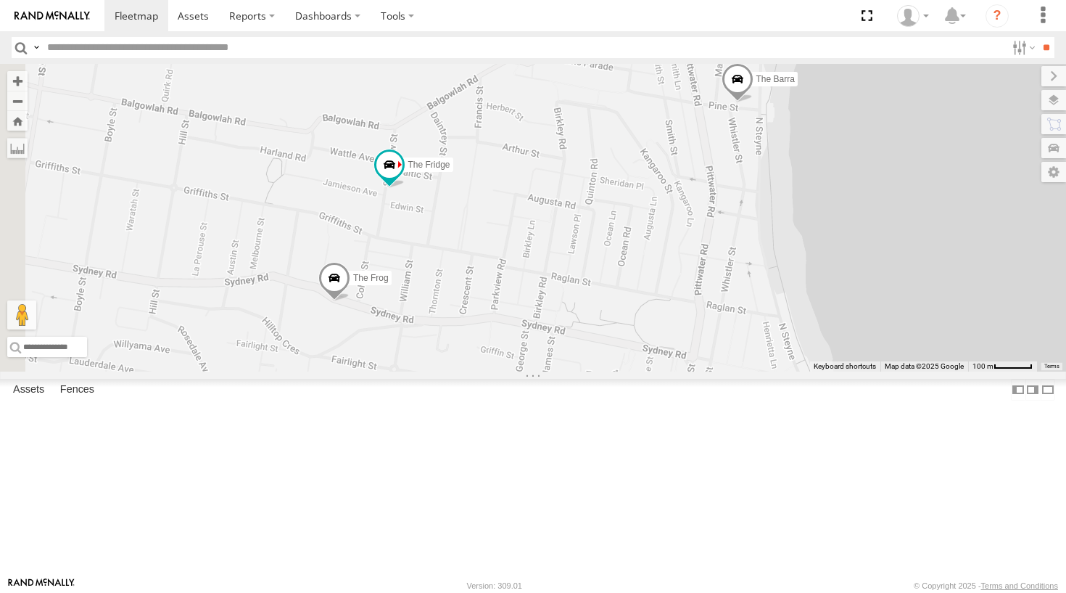
drag, startPoint x: 495, startPoint y: 353, endPoint x: 622, endPoint y: 300, distance: 137.6
click at [622, 300] on div "The Barra Ferrari Troopie The Fridge The Frog Hopper Grouch Blue" at bounding box center [533, 218] width 1066 height 308
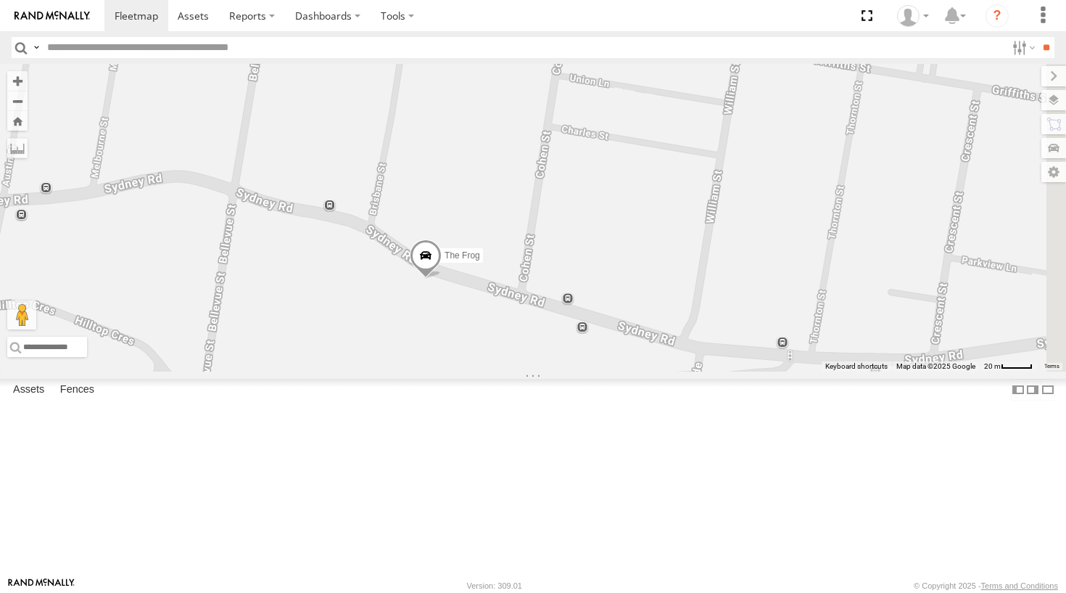
drag, startPoint x: 593, startPoint y: 383, endPoint x: 497, endPoint y: 286, distance: 137.0
click at [497, 286] on div "The Barra Ferrari Troopie The Fridge The Frog Hopper Grouch Blue" at bounding box center [533, 218] width 1066 height 308
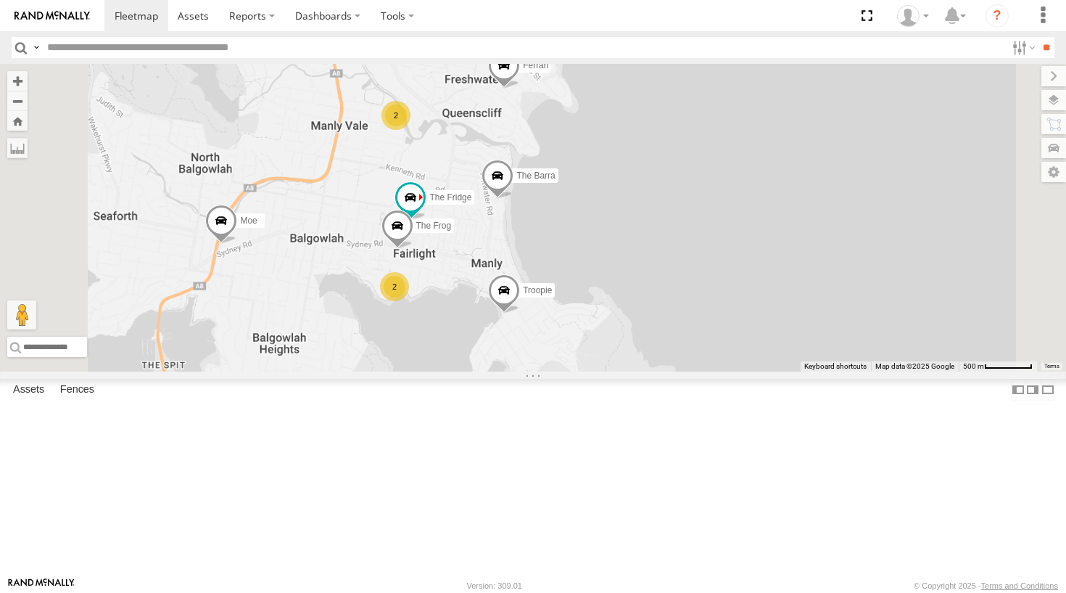
drag, startPoint x: 584, startPoint y: 199, endPoint x: 654, endPoint y: 275, distance: 103.2
click at [654, 275] on div "The Barra Ferrari Troopie The Fridge The Frog Hopper Moe 2 2" at bounding box center [533, 218] width 1066 height 308
